Goal: Task Accomplishment & Management: Use online tool/utility

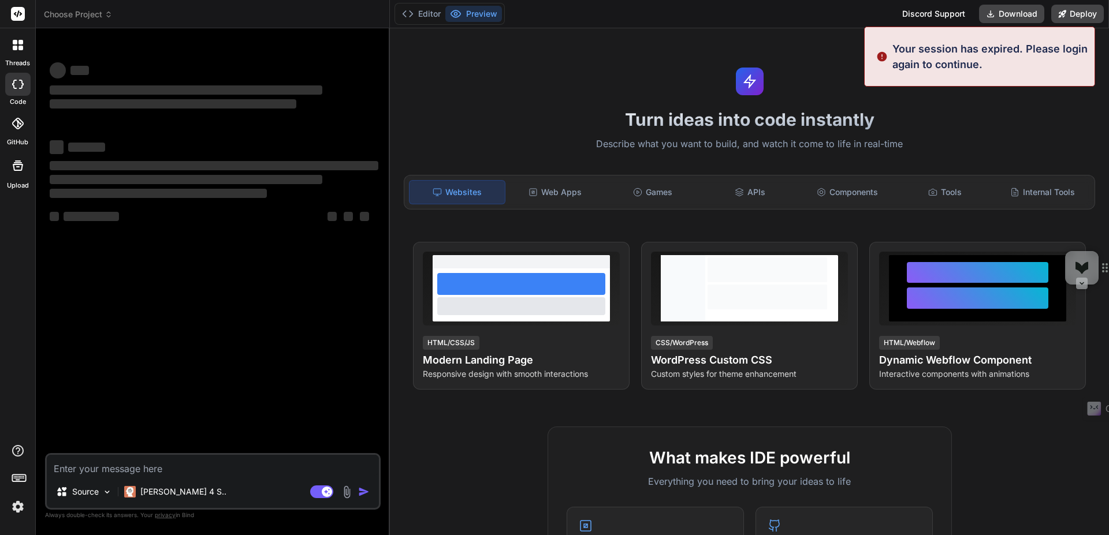
click at [18, 511] on img at bounding box center [18, 507] width 20 height 20
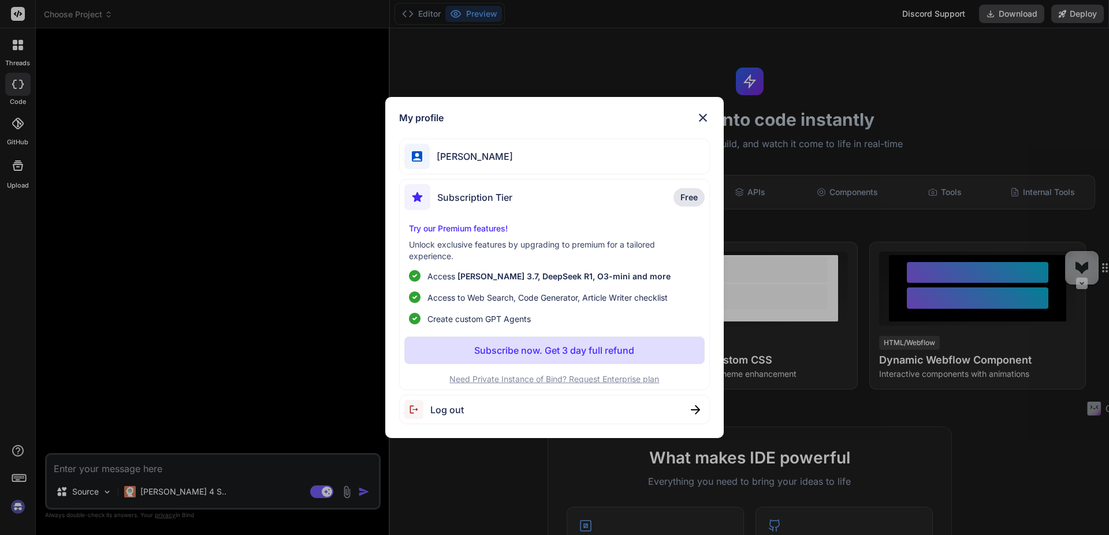
type textarea "x"
click at [555, 354] on p "Subscribe now. Get 3 day full refund" at bounding box center [554, 351] width 160 height 14
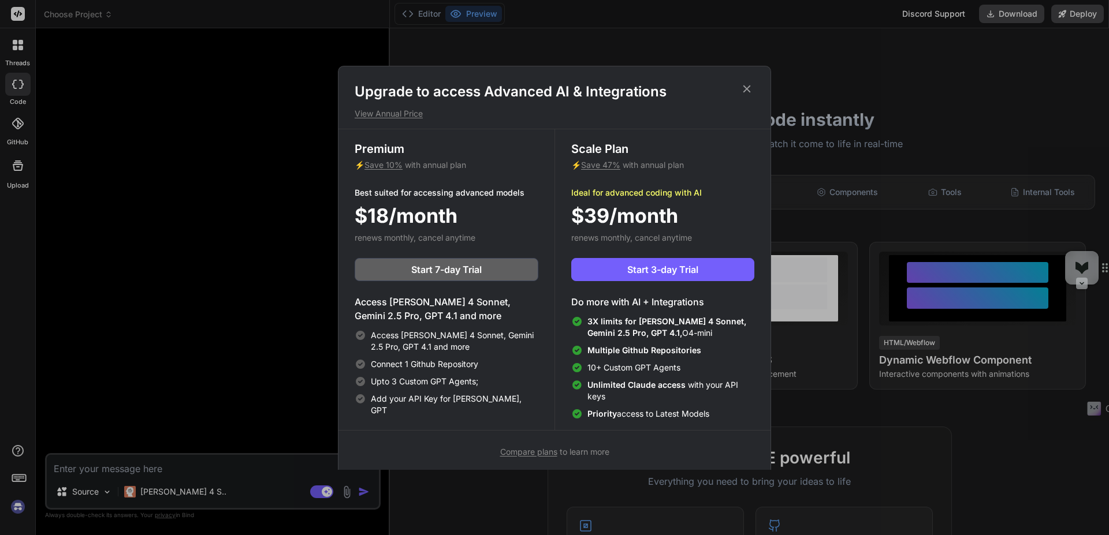
click at [747, 90] on icon at bounding box center [747, 89] width 8 height 8
